Goal: Information Seeking & Learning: Learn about a topic

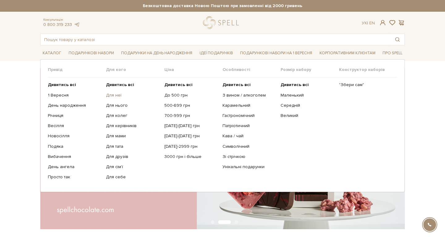
click at [111, 95] on link "Для неї" at bounding box center [132, 96] width 53 height 6
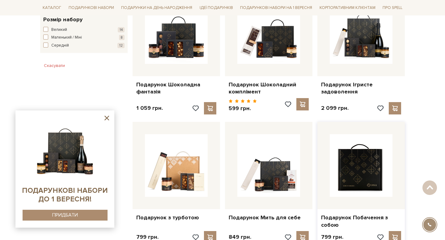
scroll to position [394, 0]
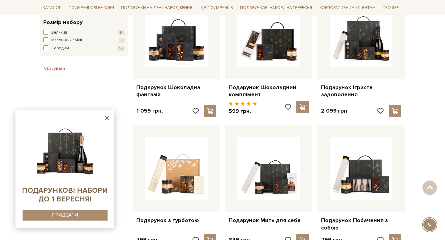
click at [108, 117] on icon at bounding box center [106, 118] width 5 height 5
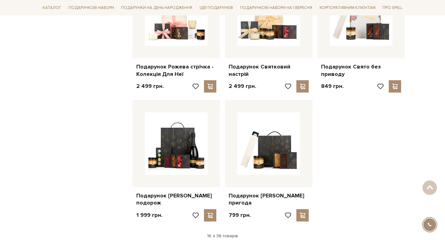
scroll to position [718, 0]
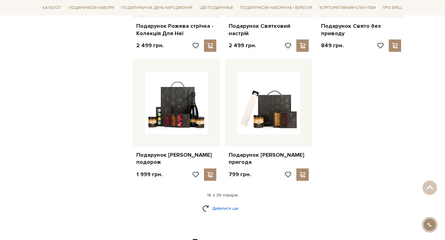
click at [230, 205] on link "Дивитися ще" at bounding box center [222, 208] width 40 height 11
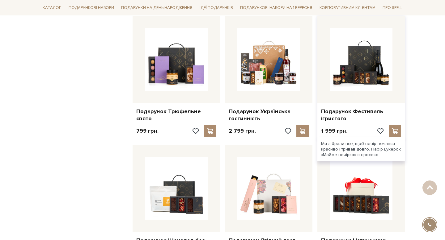
scroll to position [887, 0]
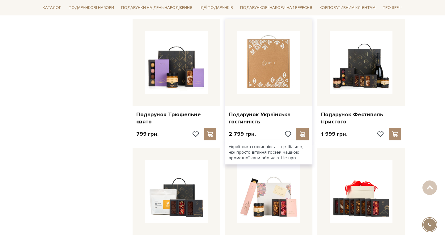
click at [277, 63] on img at bounding box center [268, 62] width 63 height 63
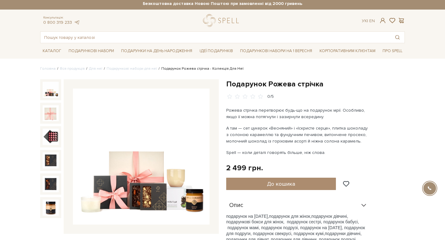
scroll to position [2, 0]
click at [176, 186] on img at bounding box center [141, 156] width 137 height 137
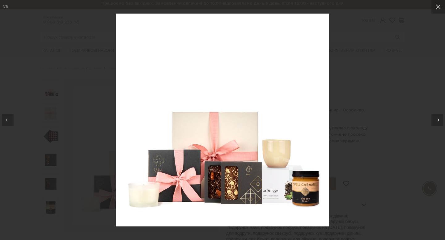
click at [383, 64] on div at bounding box center [222, 120] width 445 height 240
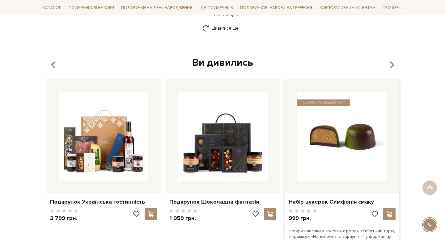
scroll to position [792, 0]
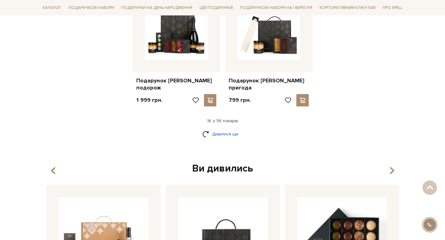
click at [223, 131] on link "Дивитися ще" at bounding box center [222, 134] width 40 height 11
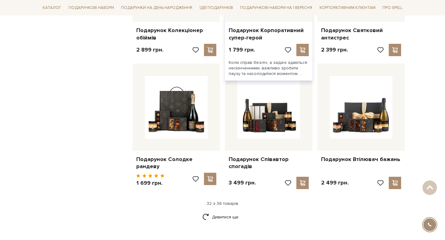
scroll to position [1363, 0]
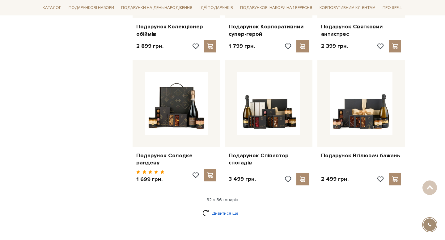
click at [230, 208] on link "Дивитися ще" at bounding box center [222, 213] width 40 height 11
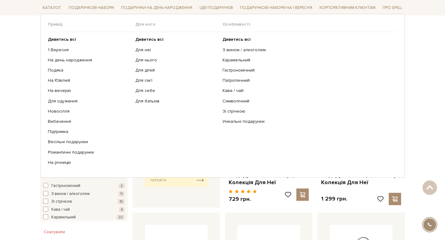
scroll to position [88, 0]
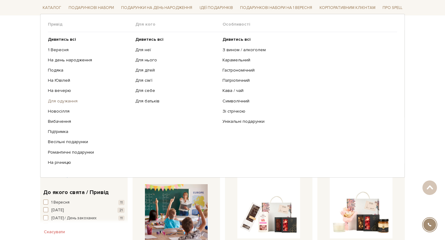
click at [62, 101] on link "Для одужання" at bounding box center [89, 101] width 83 height 6
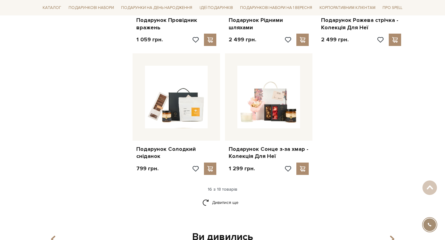
scroll to position [724, 0]
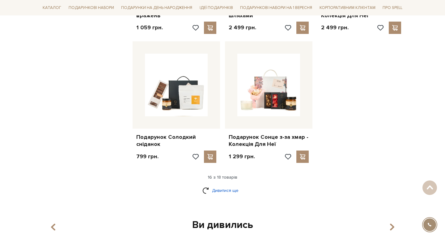
click at [230, 192] on link "Дивитися ще" at bounding box center [222, 190] width 40 height 11
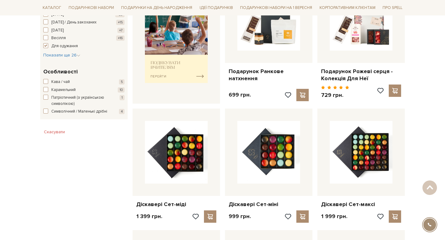
scroll to position [0, 0]
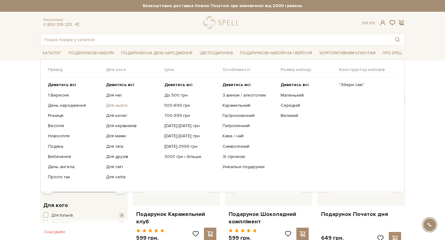
click at [116, 106] on link "Для нього" at bounding box center [132, 106] width 53 height 6
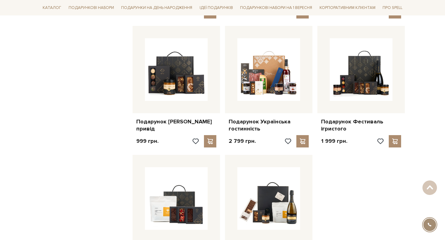
scroll to position [655, 0]
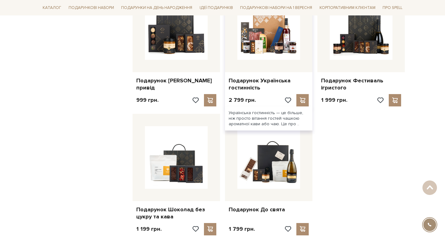
click at [279, 61] on div at bounding box center [268, 28] width 87 height 87
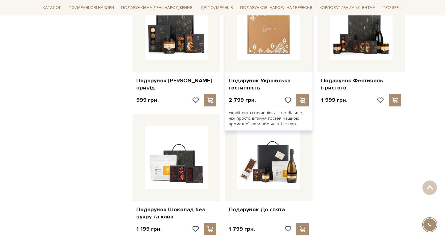
click at [284, 46] on img at bounding box center [268, 28] width 63 height 63
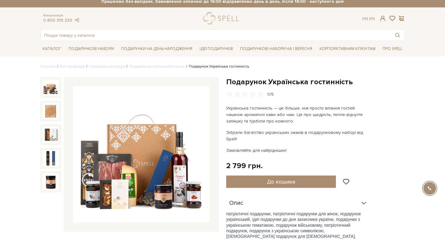
scroll to position [7, 0]
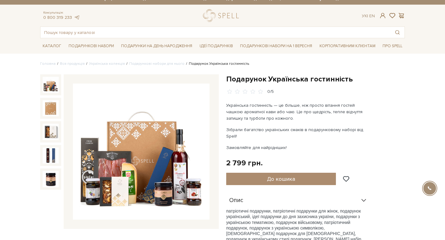
click at [189, 179] on img at bounding box center [141, 152] width 137 height 137
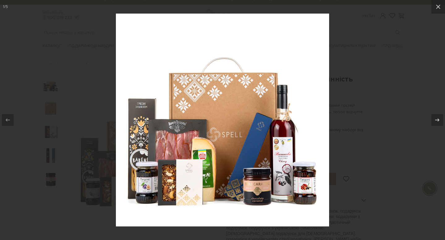
click at [291, 163] on img at bounding box center [222, 120] width 213 height 213
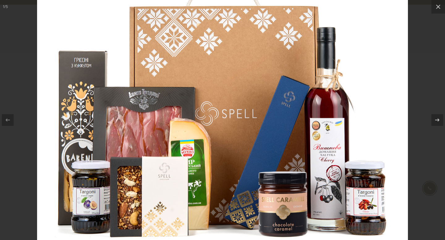
click at [291, 163] on img at bounding box center [222, 88] width 371 height 371
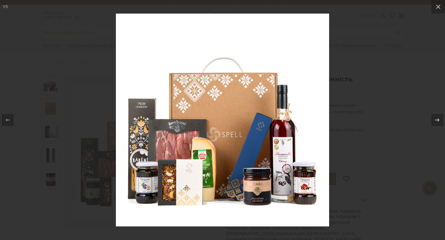
click at [290, 168] on img at bounding box center [222, 120] width 213 height 213
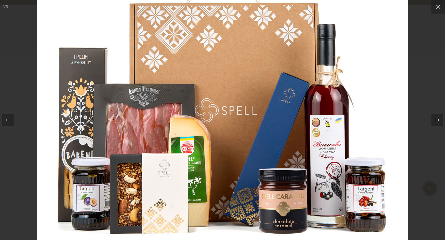
click at [426, 40] on div at bounding box center [222, 120] width 445 height 240
